Goal: Find specific page/section: Find specific page/section

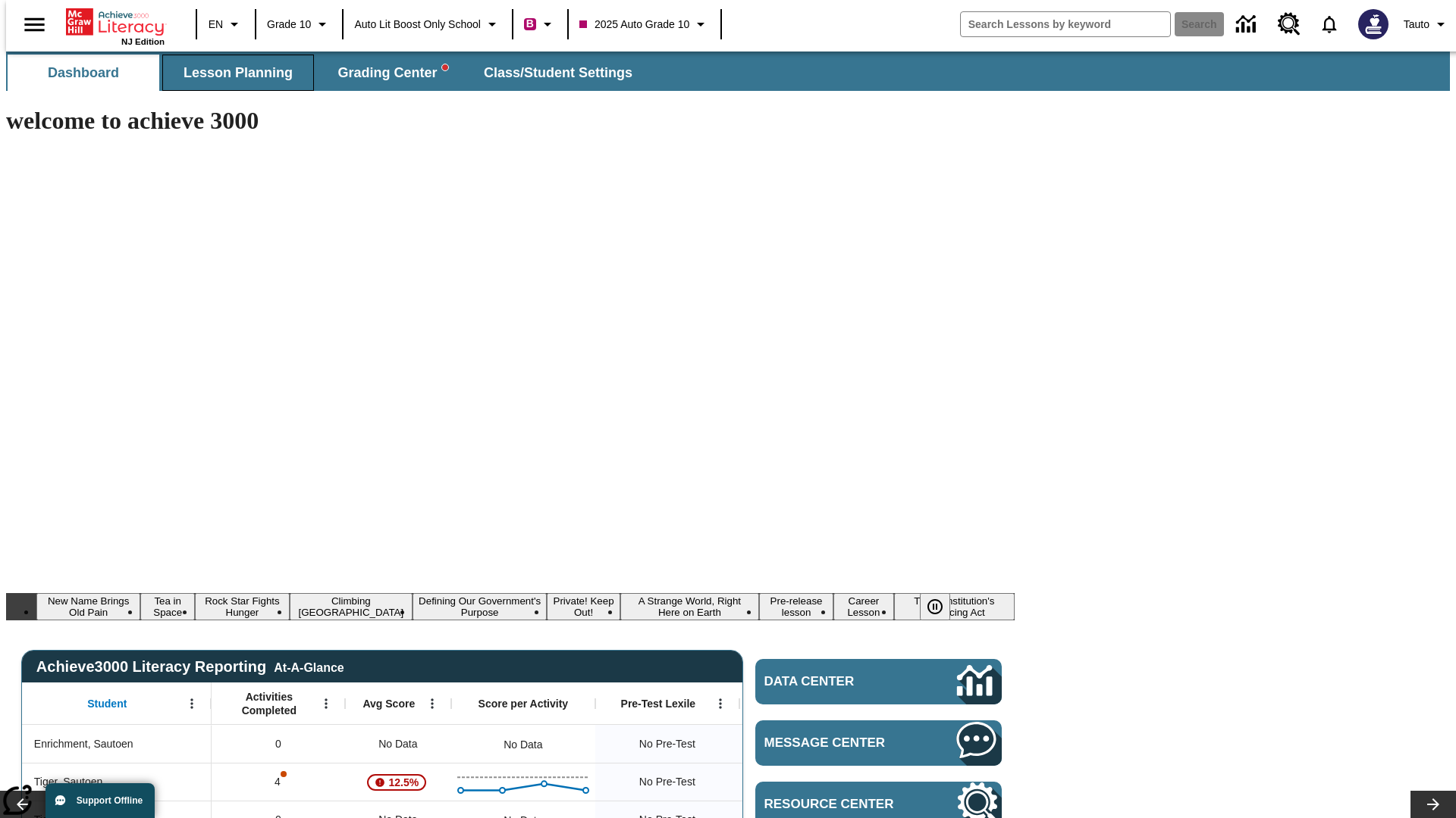
click at [232, 73] on span "Lesson Planning" at bounding box center [238, 73] width 109 height 17
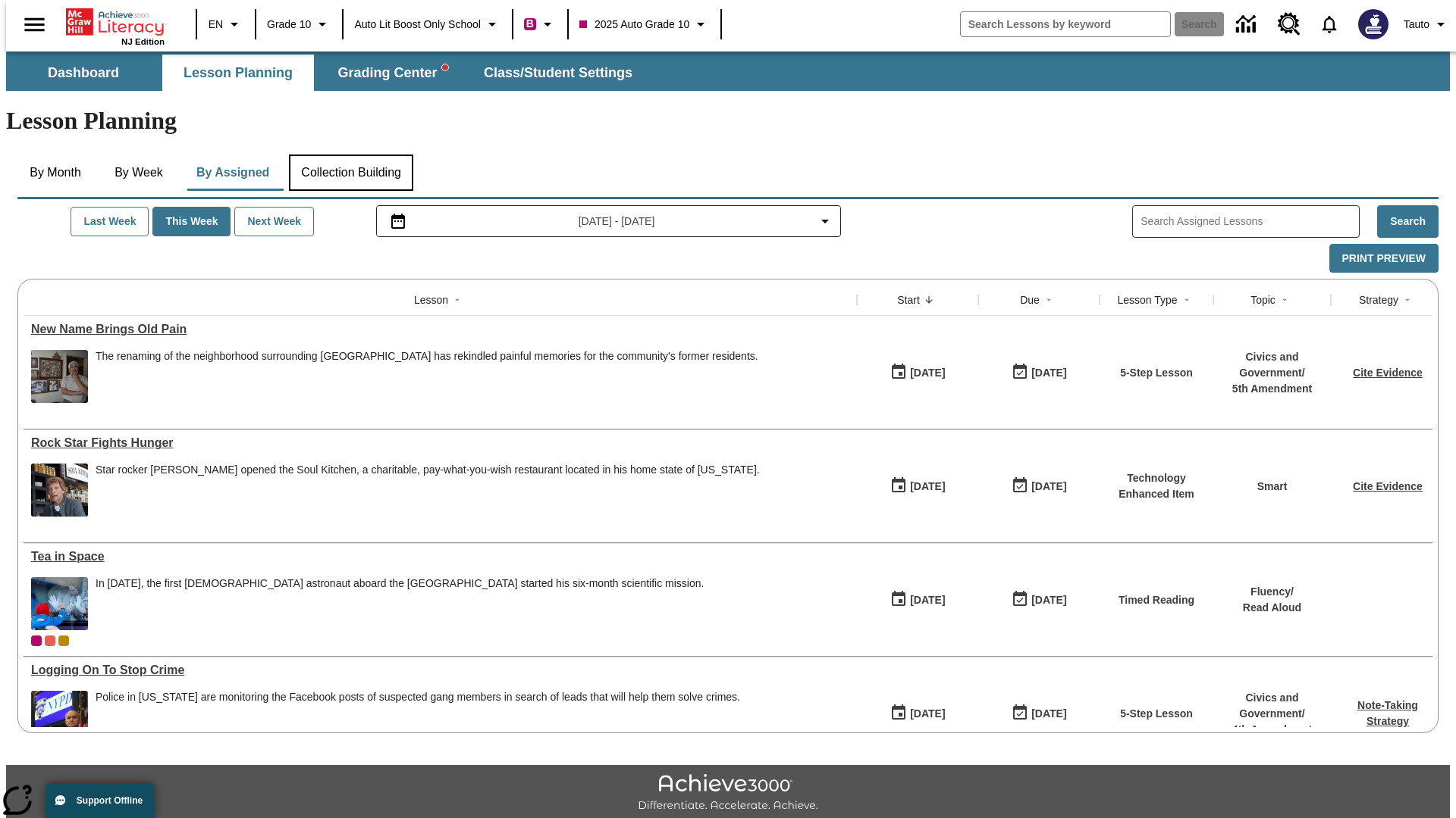
click at [350, 155] on button "Collection Building" at bounding box center [351, 173] width 125 height 36
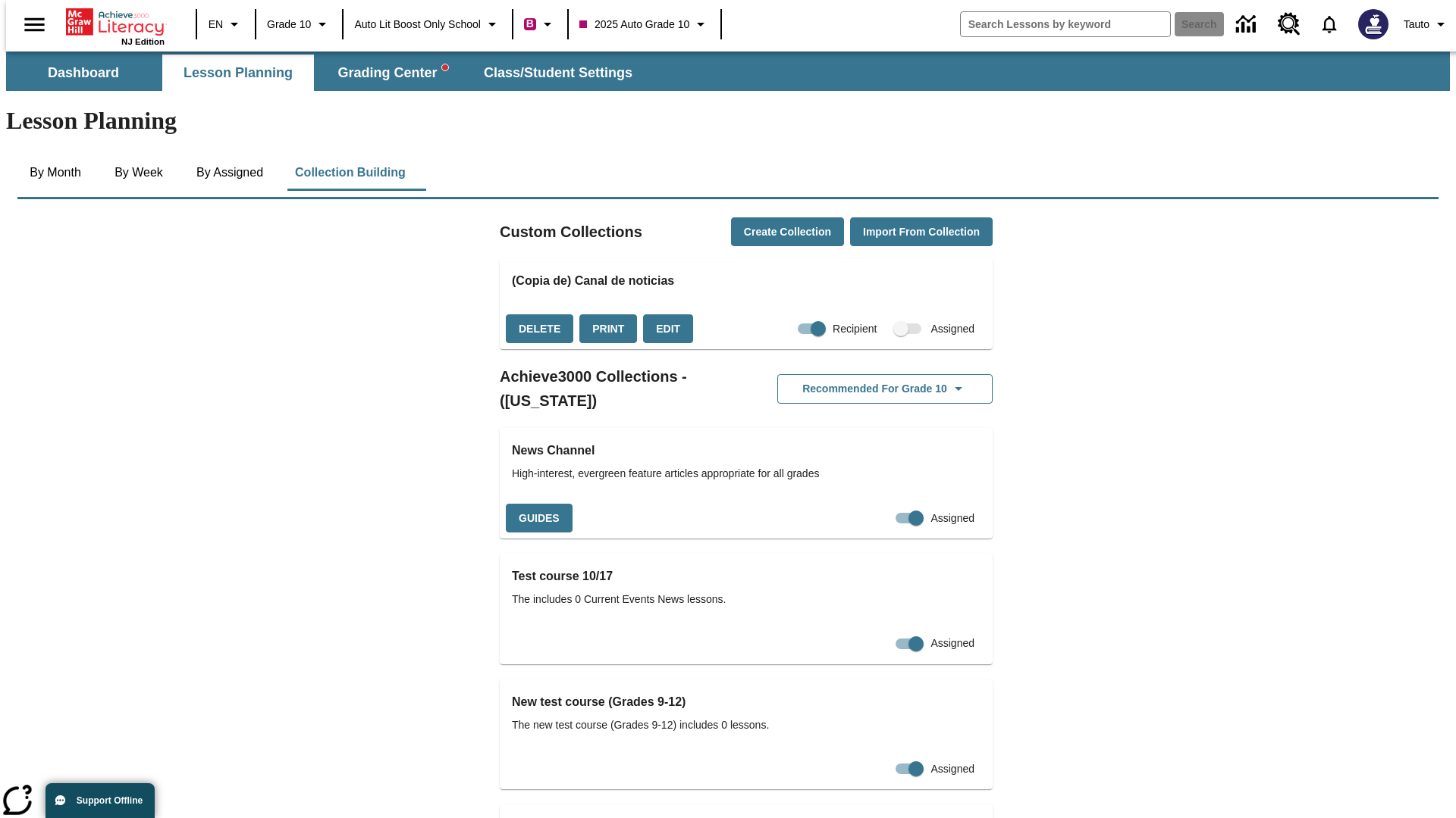
checkbox input "true"
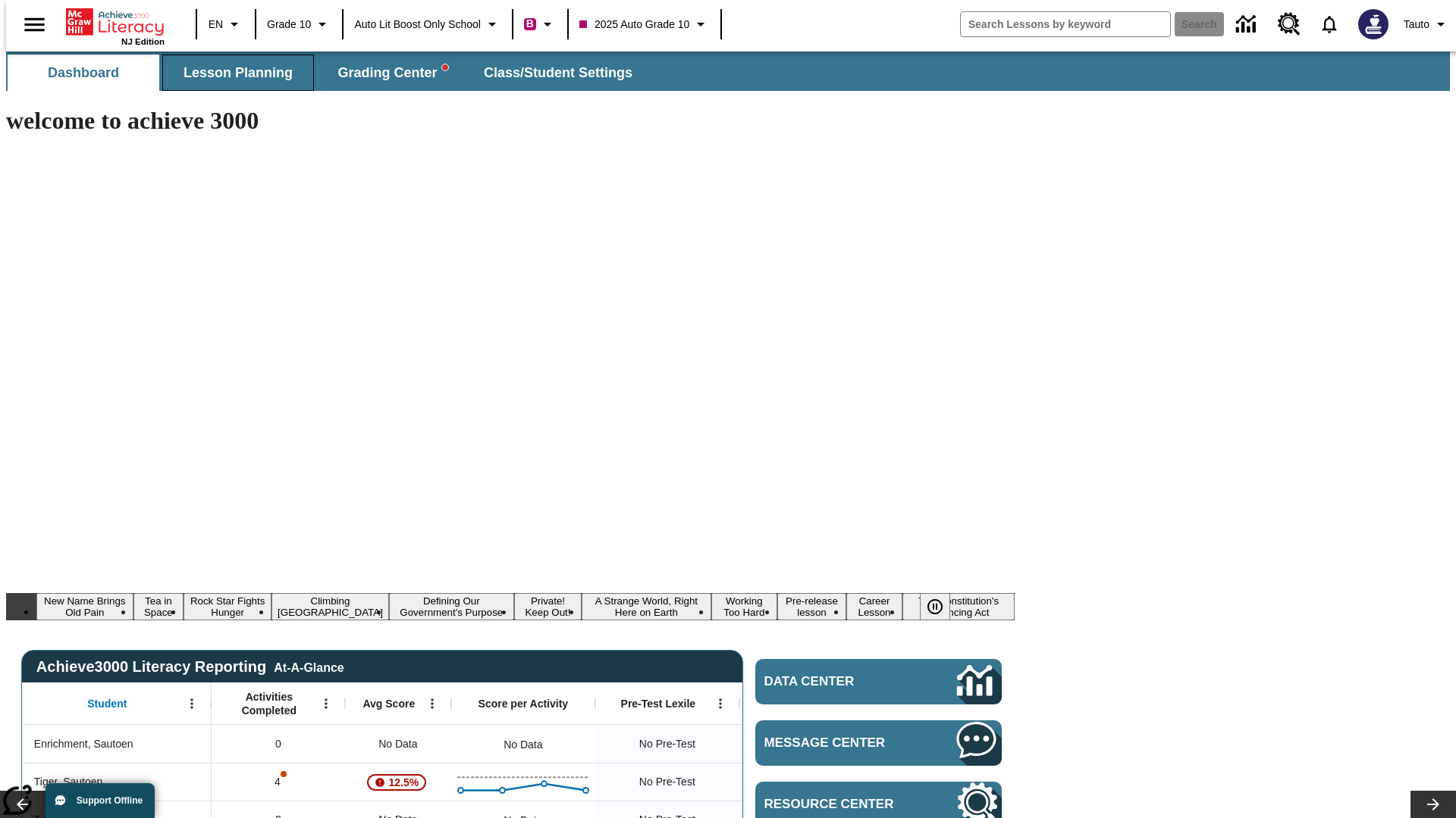
click at [232, 73] on span "Lesson Planning" at bounding box center [238, 73] width 109 height 17
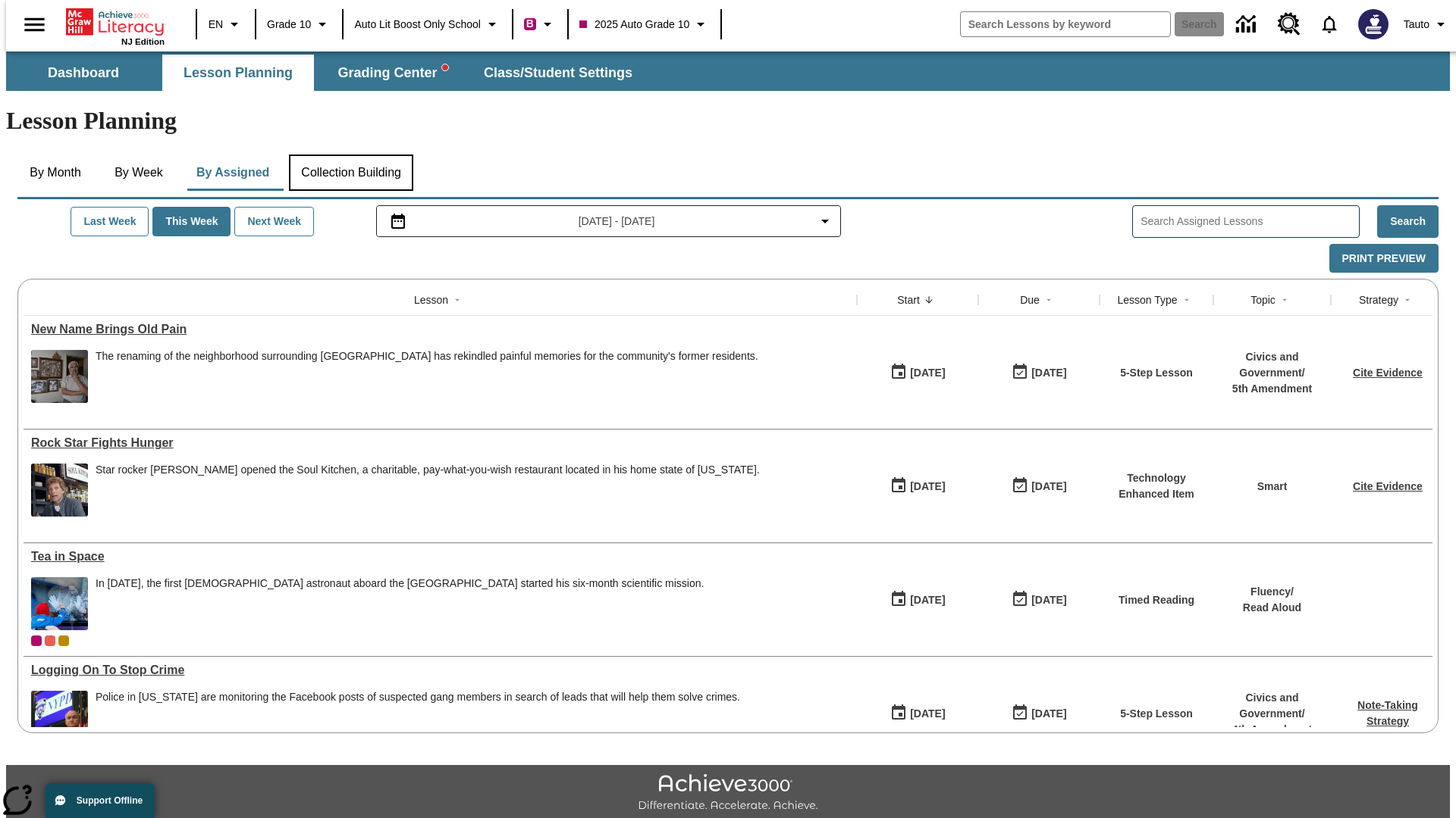
click at [350, 155] on button "Collection Building" at bounding box center [351, 173] width 125 height 36
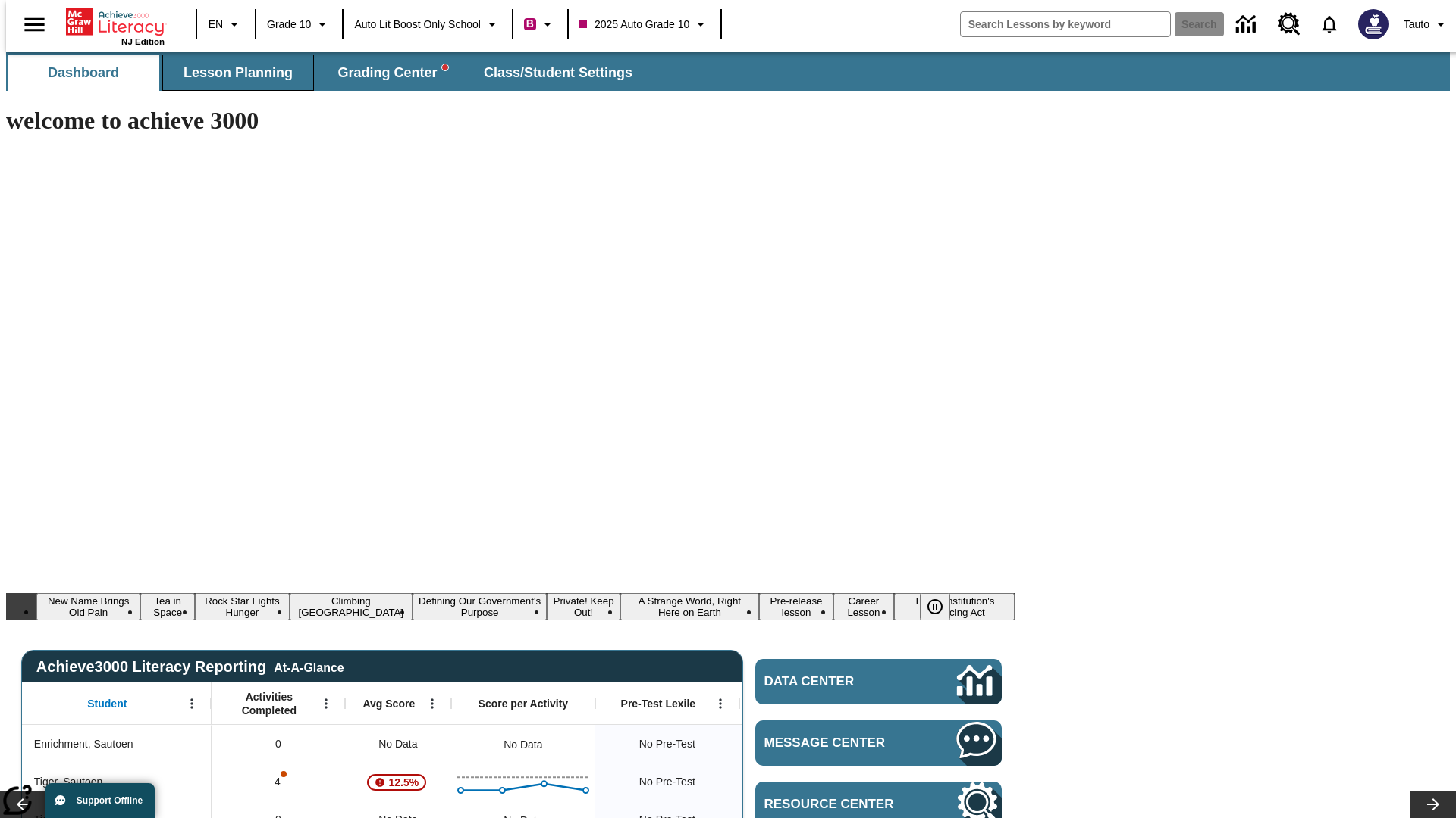
click at [232, 73] on span "Lesson Planning" at bounding box center [238, 73] width 109 height 17
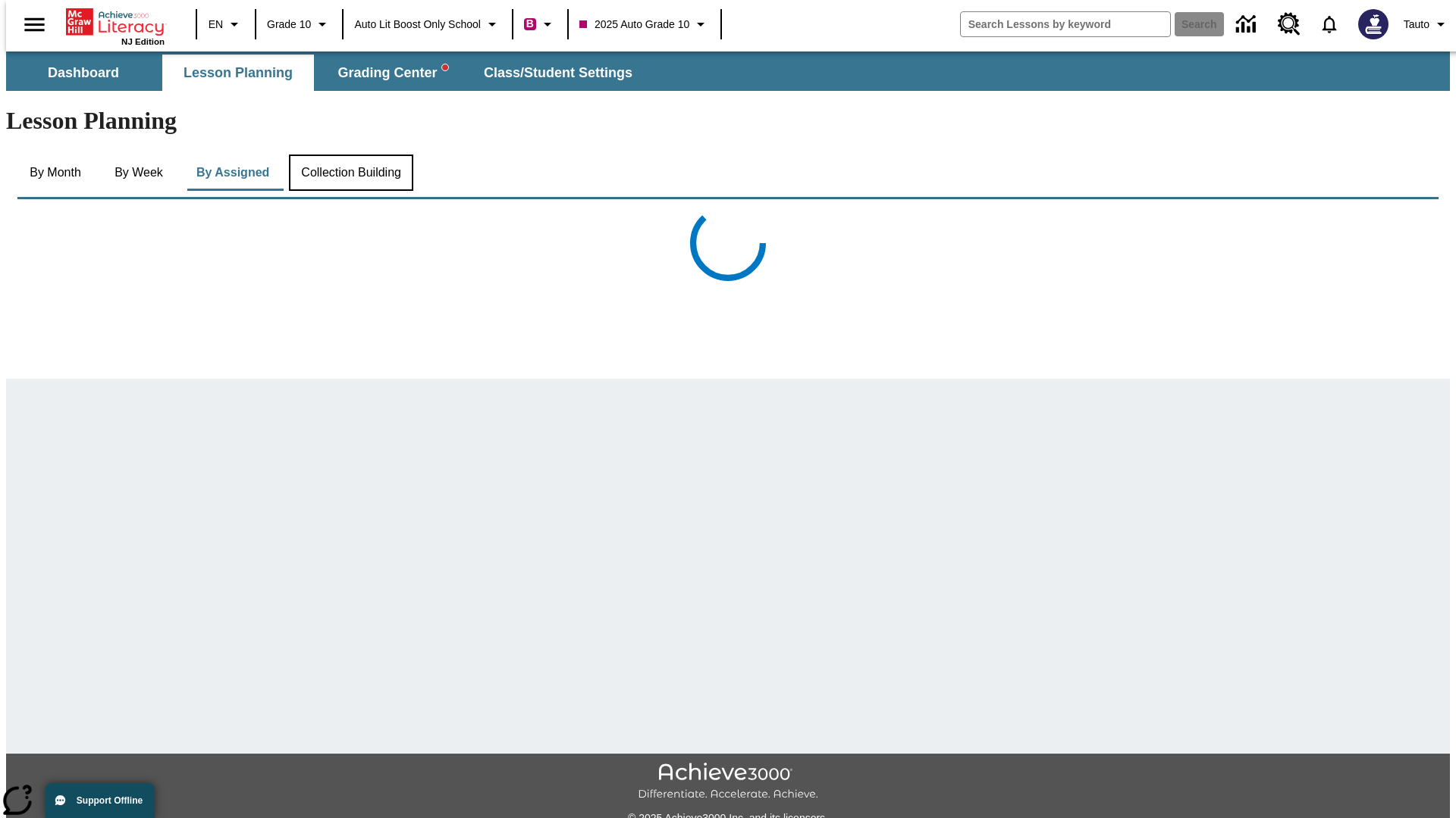
click at [350, 155] on button "Collection Building" at bounding box center [351, 173] width 125 height 36
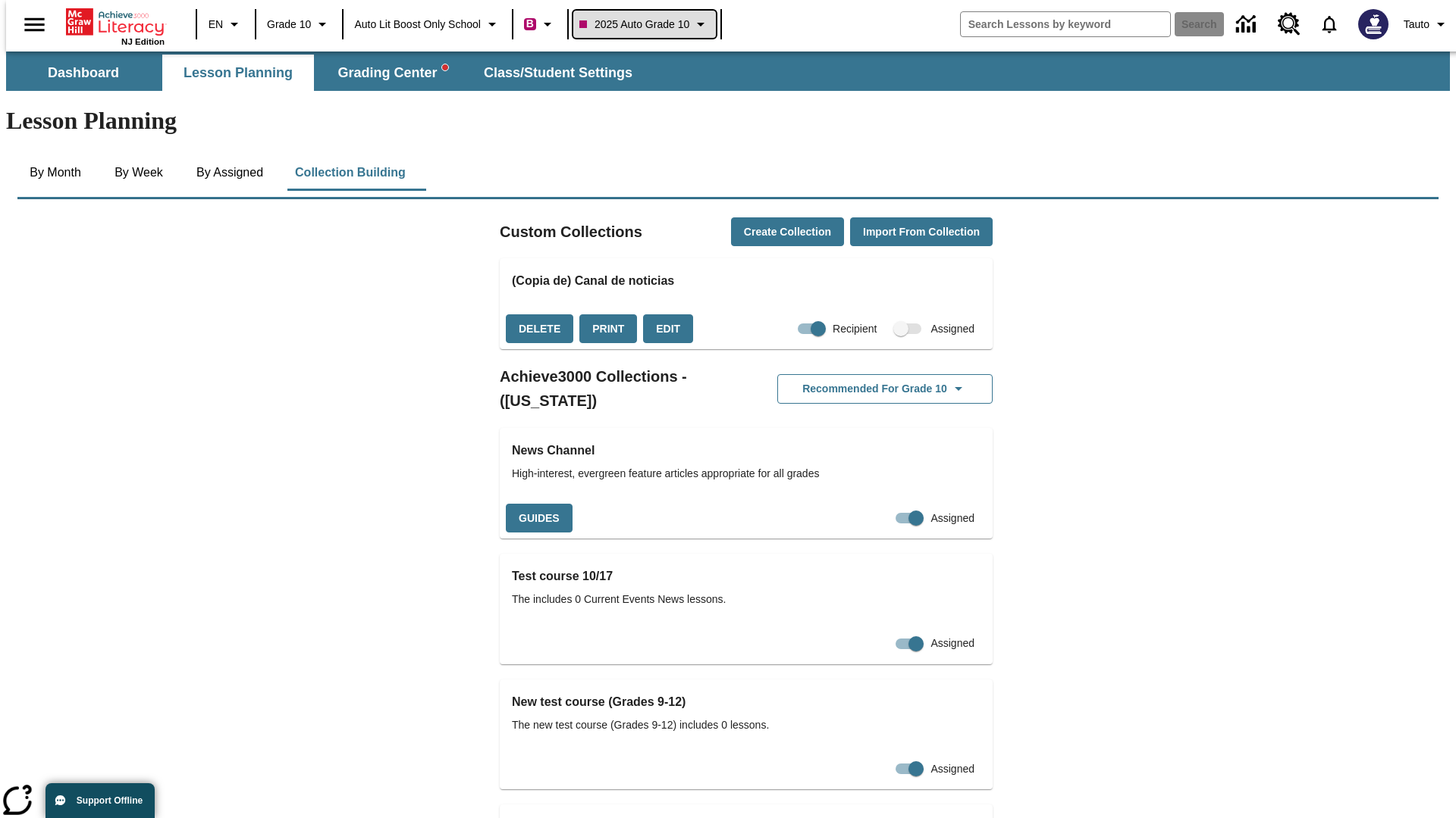
click at [649, 25] on span "2025 Auto Grade 10" at bounding box center [634, 25] width 110 height 16
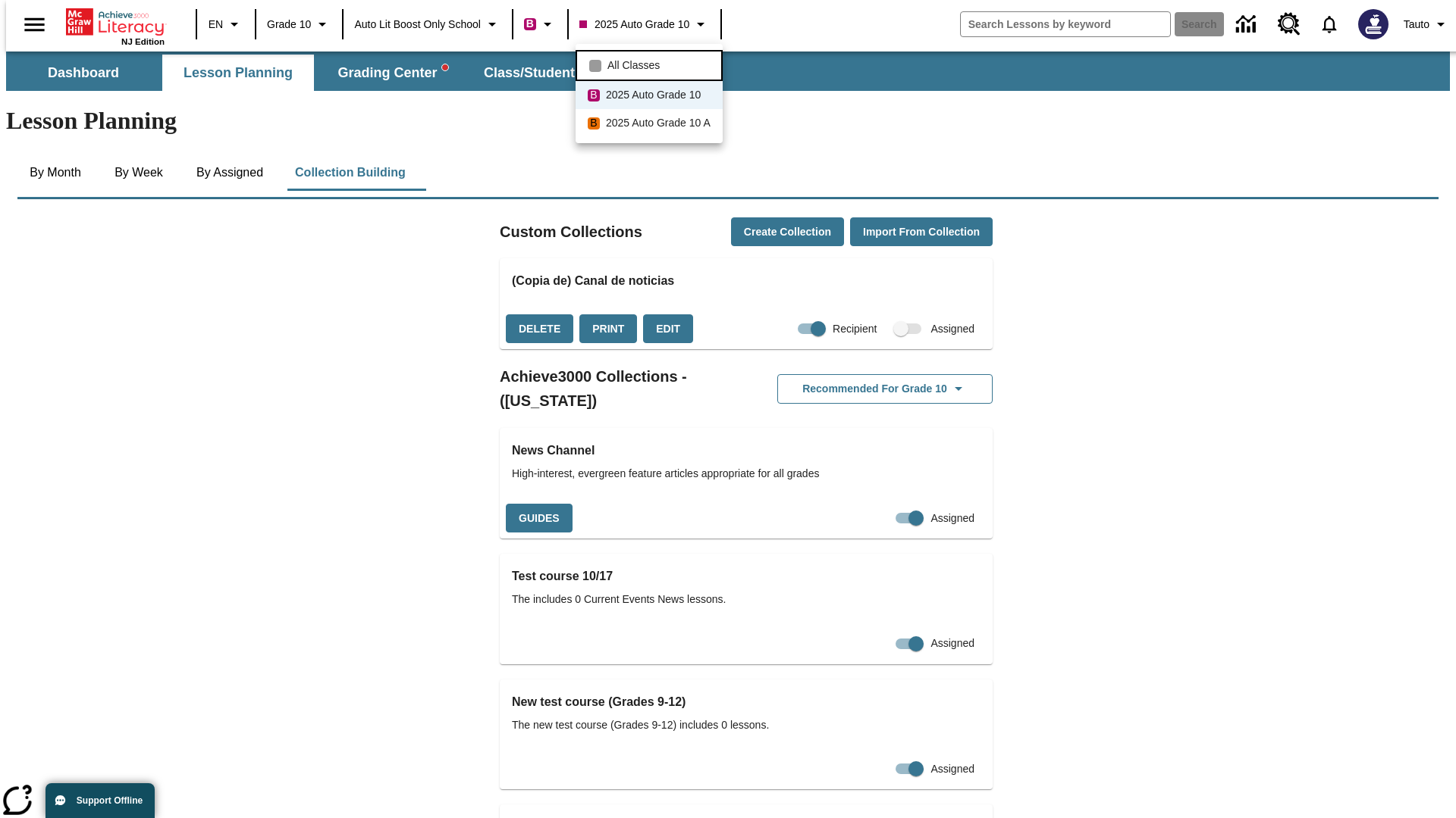
click at [651, 64] on span "All Classes" at bounding box center [634, 65] width 53 height 16
